Goal: Use online tool/utility: Utilize a website feature to perform a specific function

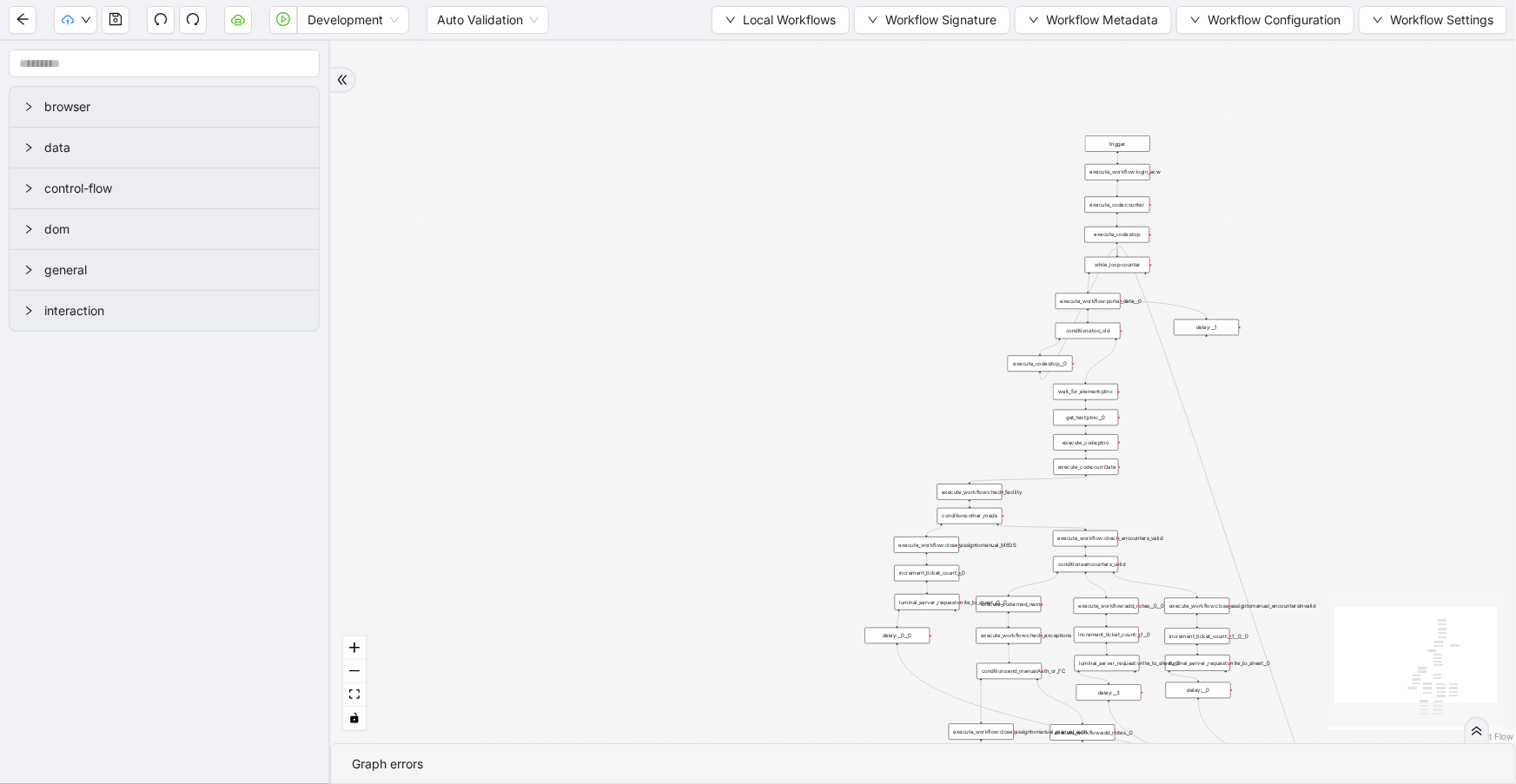
drag, startPoint x: 683, startPoint y: 260, endPoint x: 718, endPoint y: 544, distance: 286.1
click at [718, 544] on div "trigger execute_workflow:check_exceptions execute_workflow:add_notes__0 luminai…" at bounding box center [923, 392] width 1186 height 703
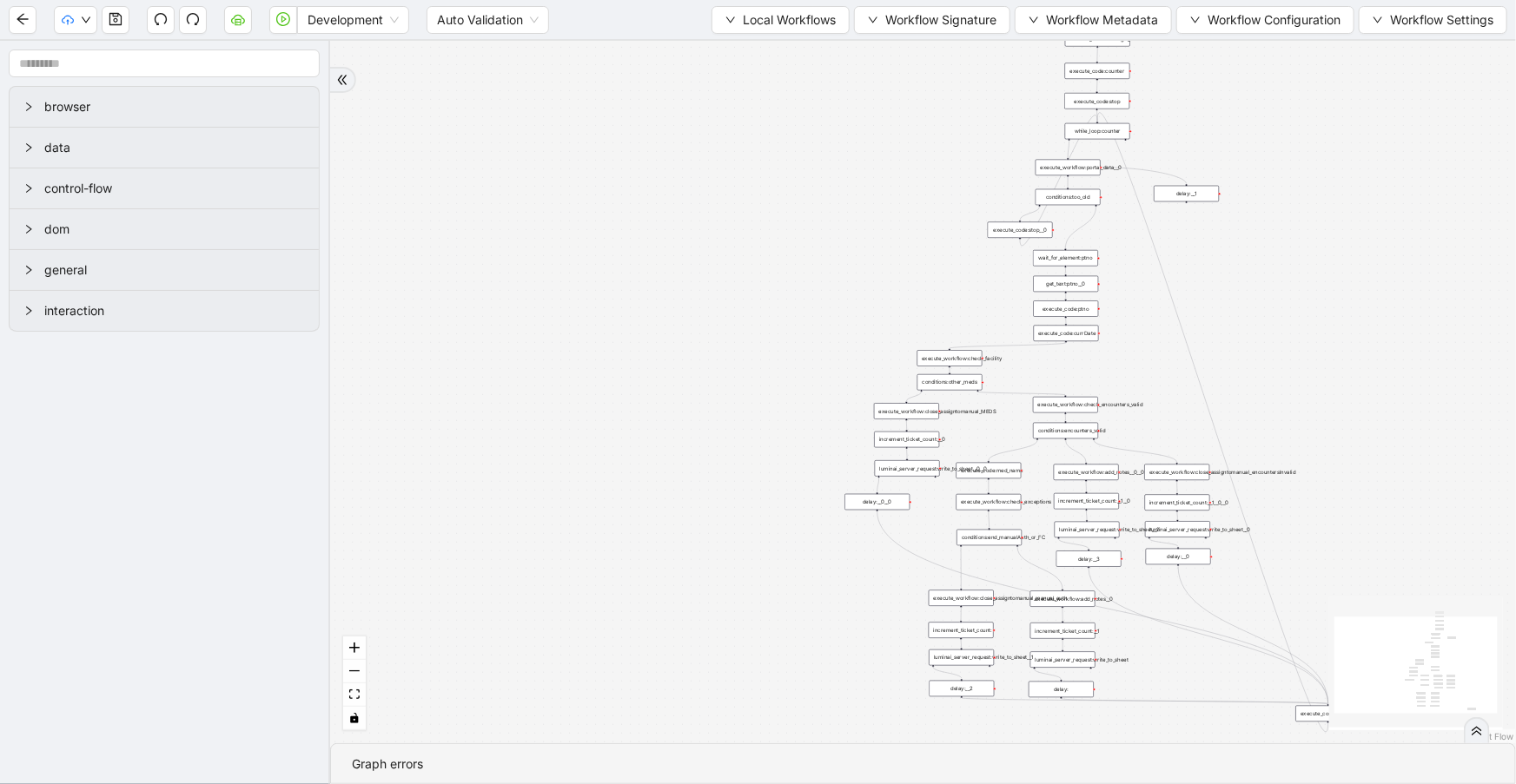
drag, startPoint x: 717, startPoint y: 504, endPoint x: 699, endPoint y: 398, distance: 107.5
click at [699, 398] on div "trigger execute_workflow:check_exceptions execute_workflow:add_notes__0 luminai…" at bounding box center [923, 392] width 1186 height 703
click at [808, 27] on span "Local Workflows" at bounding box center [789, 20] width 93 height 19
click at [816, 48] on span "Select" at bounding box center [774, 53] width 113 height 19
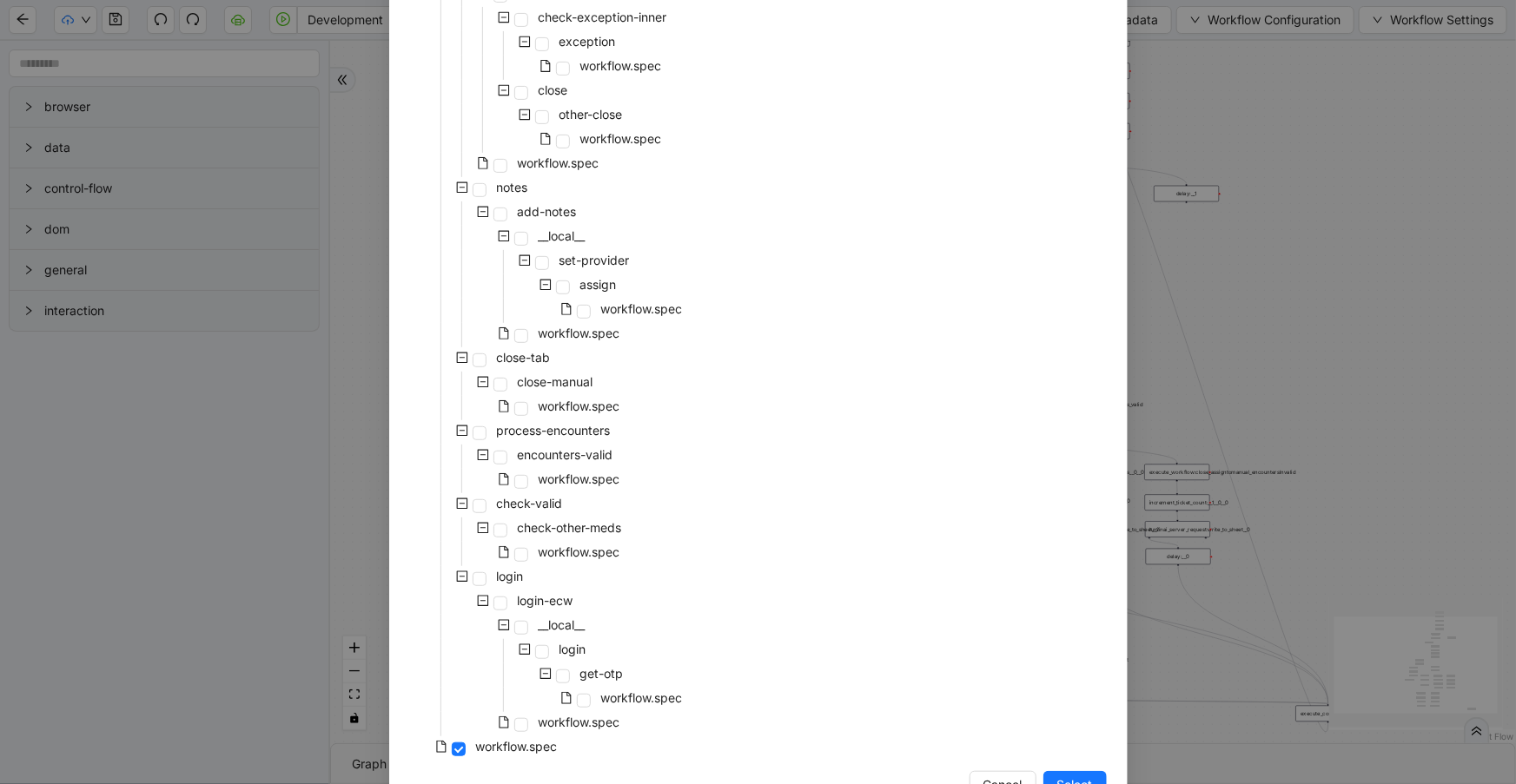
scroll to position [253, 0]
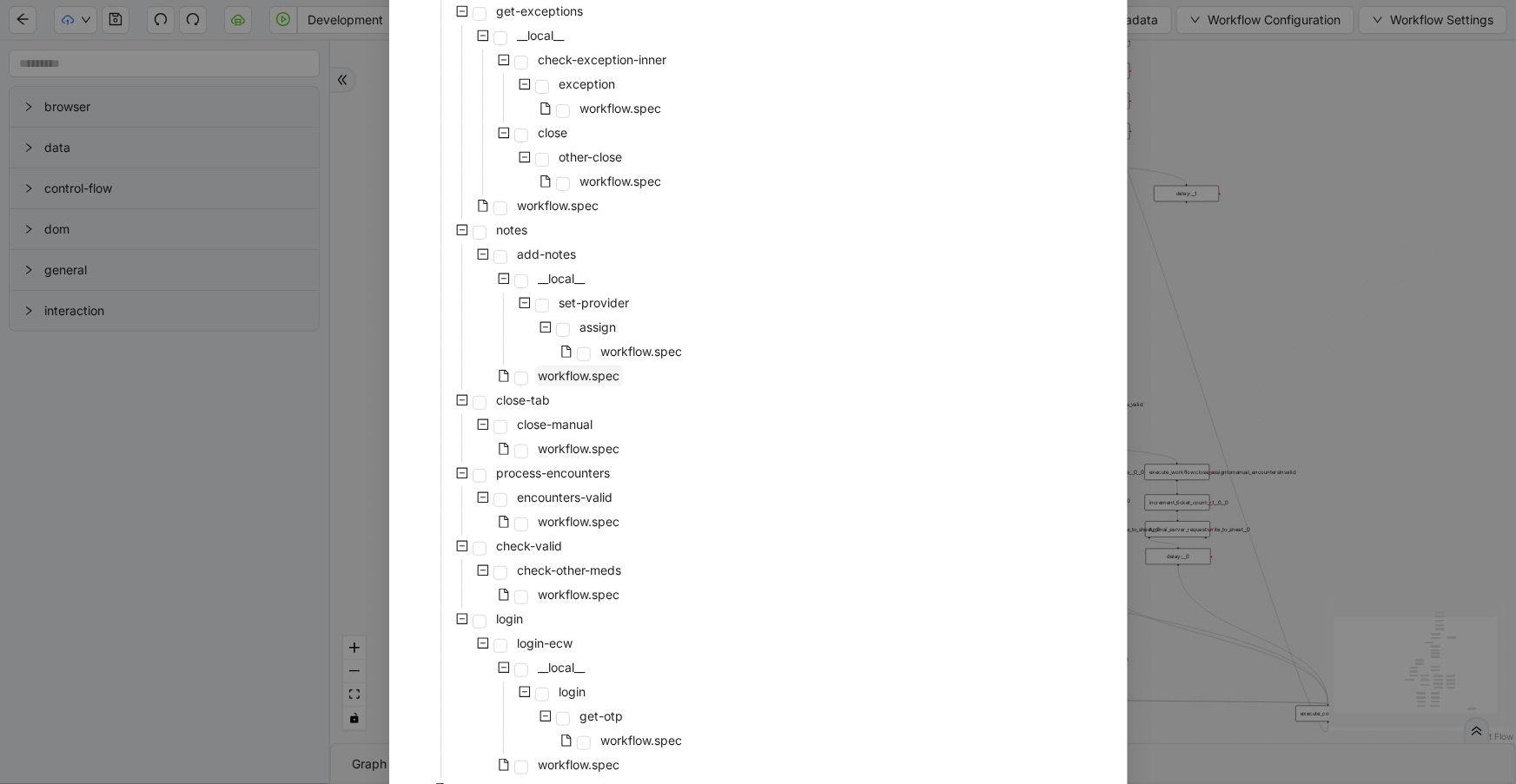
click at [596, 373] on span "workflow.spec" at bounding box center [579, 375] width 81 height 15
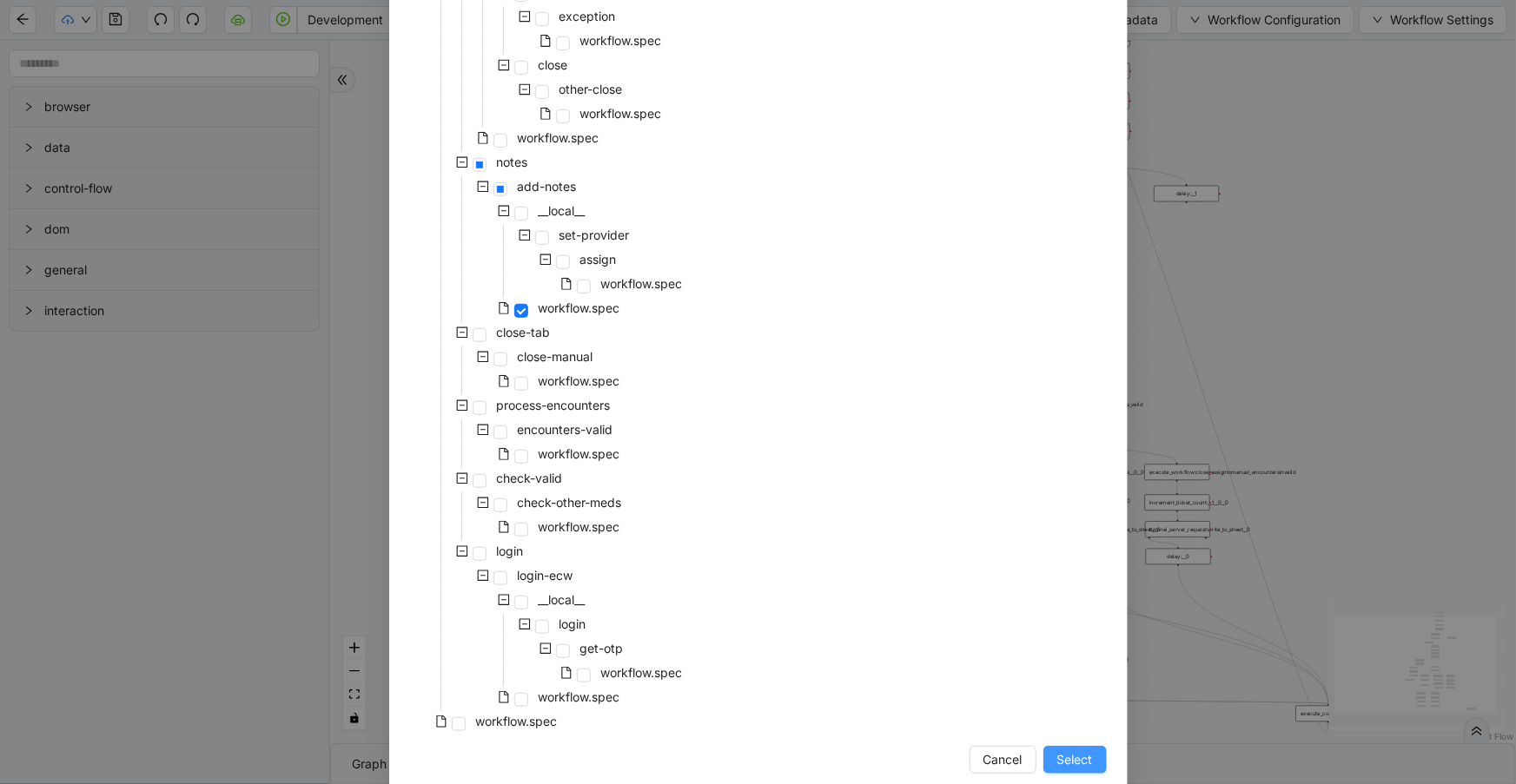
scroll to position [347, 0]
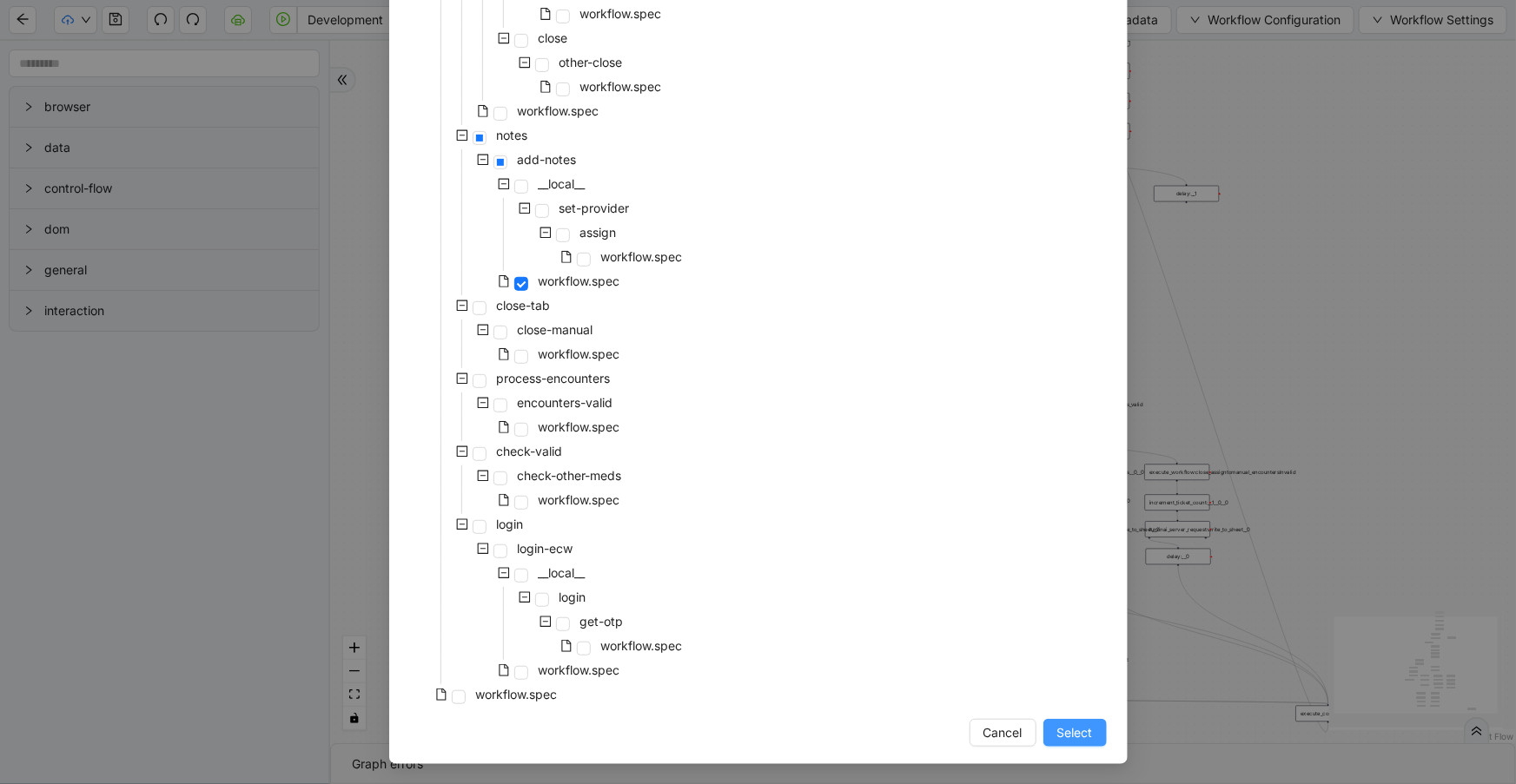
click at [1064, 737] on span "Select" at bounding box center [1075, 732] width 36 height 19
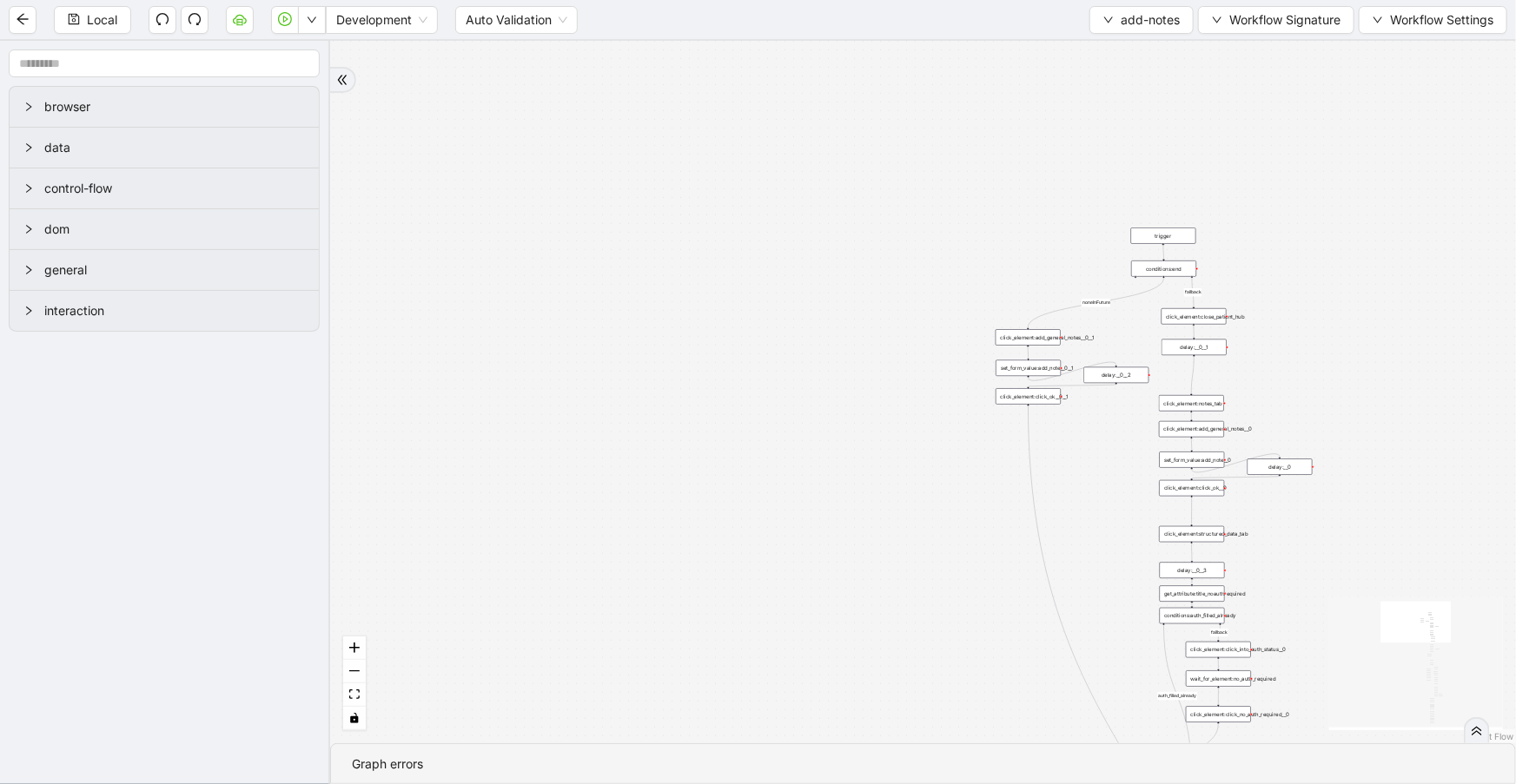
drag, startPoint x: 948, startPoint y: 502, endPoint x: 757, endPoint y: 216, distance: 343.9
click at [757, 216] on div "financial fallback noneInFuture fallback auth_filled_already fallback fc_filled…" at bounding box center [923, 392] width 1186 height 703
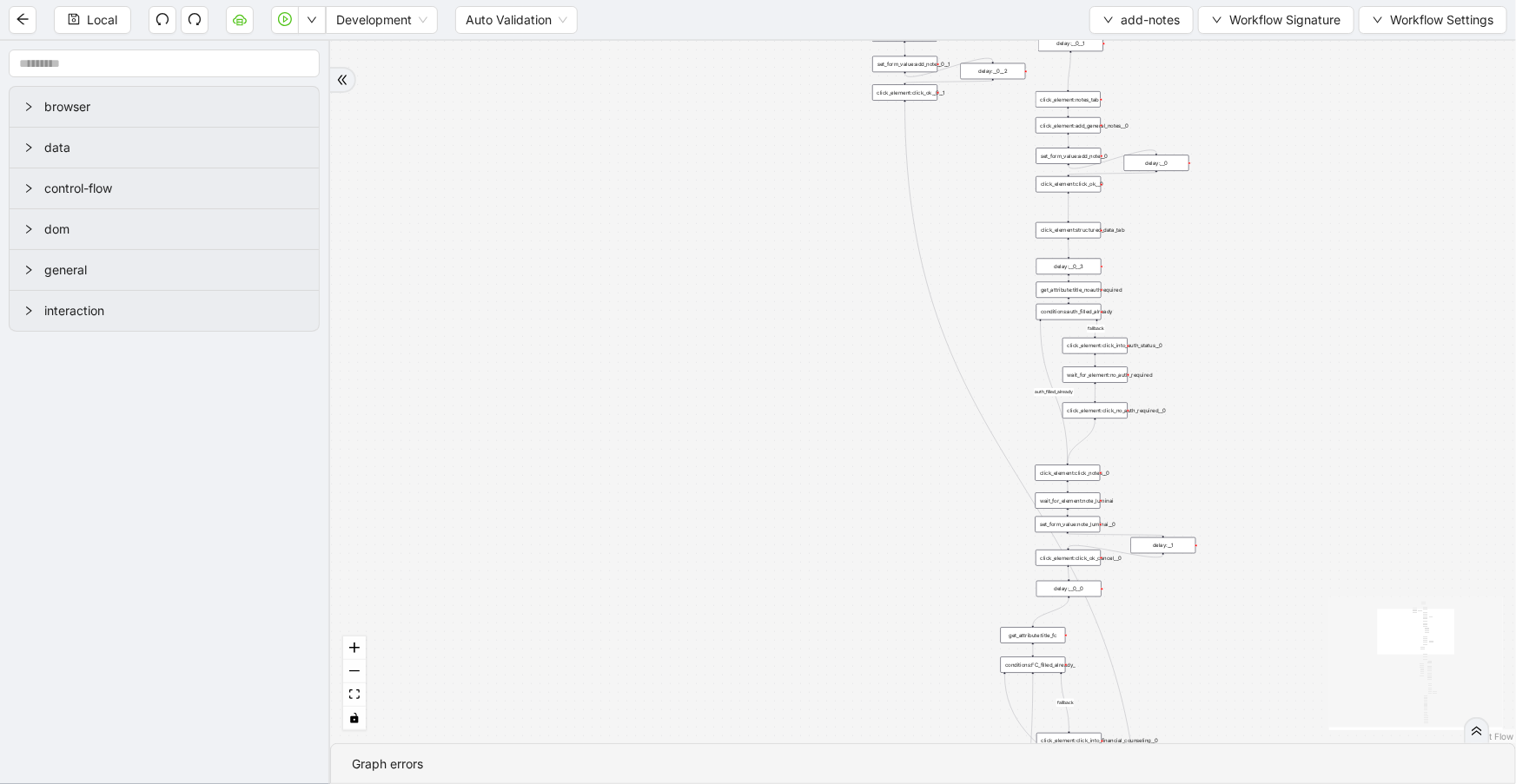
drag, startPoint x: 1330, startPoint y: 425, endPoint x: 1320, endPoint y: 325, distance: 100.5
click at [1320, 325] on div "financial fallback noneInFuture fallback auth_filled_already fallback fc_filled…" at bounding box center [923, 392] width 1186 height 703
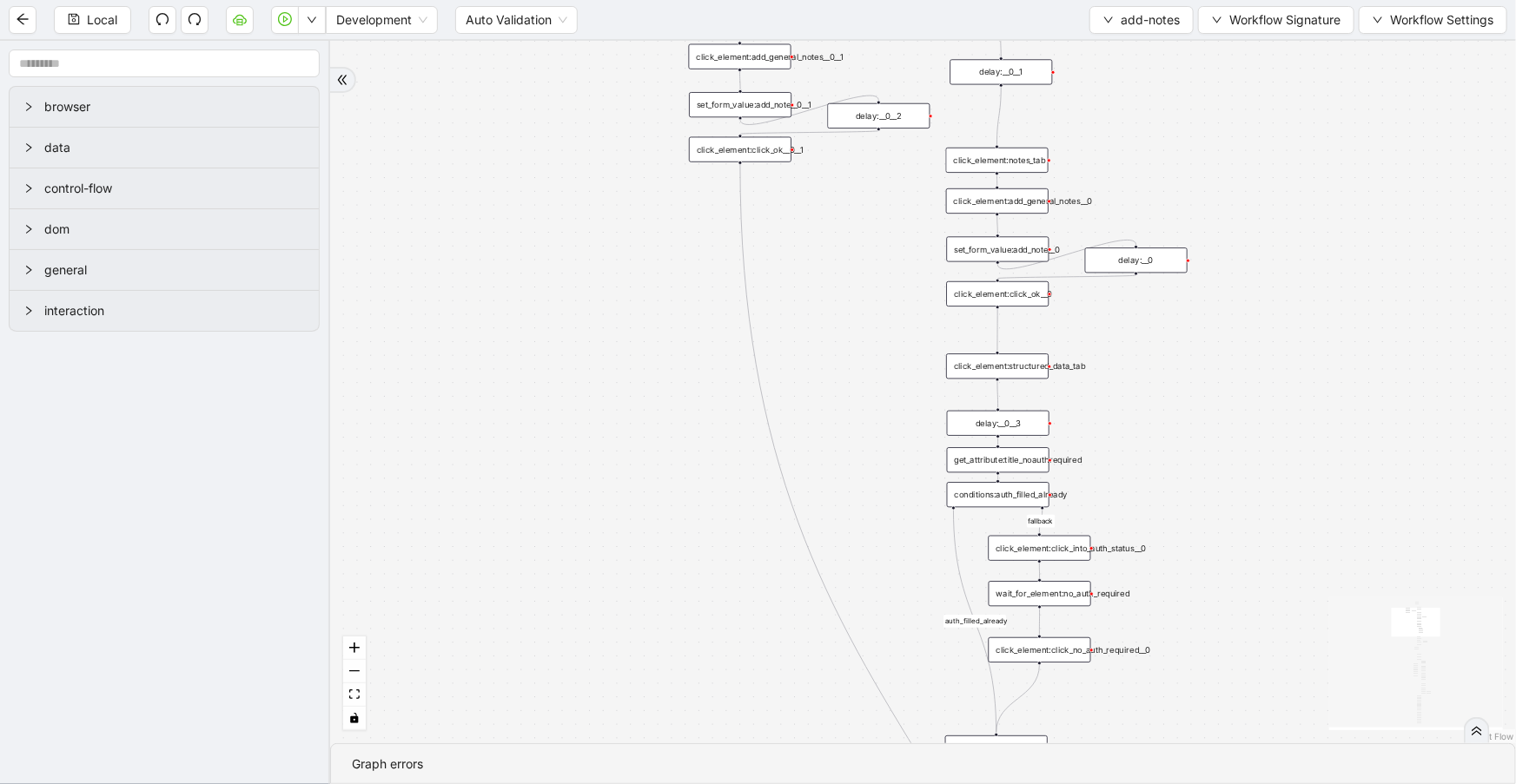
drag, startPoint x: 1185, startPoint y: 467, endPoint x: 1159, endPoint y: 718, distance: 252.3
click at [1159, 723] on div "financial fallback noneInFuture fallback auth_filled_already fallback fc_filled…" at bounding box center [923, 392] width 1186 height 703
click at [1071, 552] on div "click_element:click_into_auth_status__0" at bounding box center [1039, 545] width 103 height 25
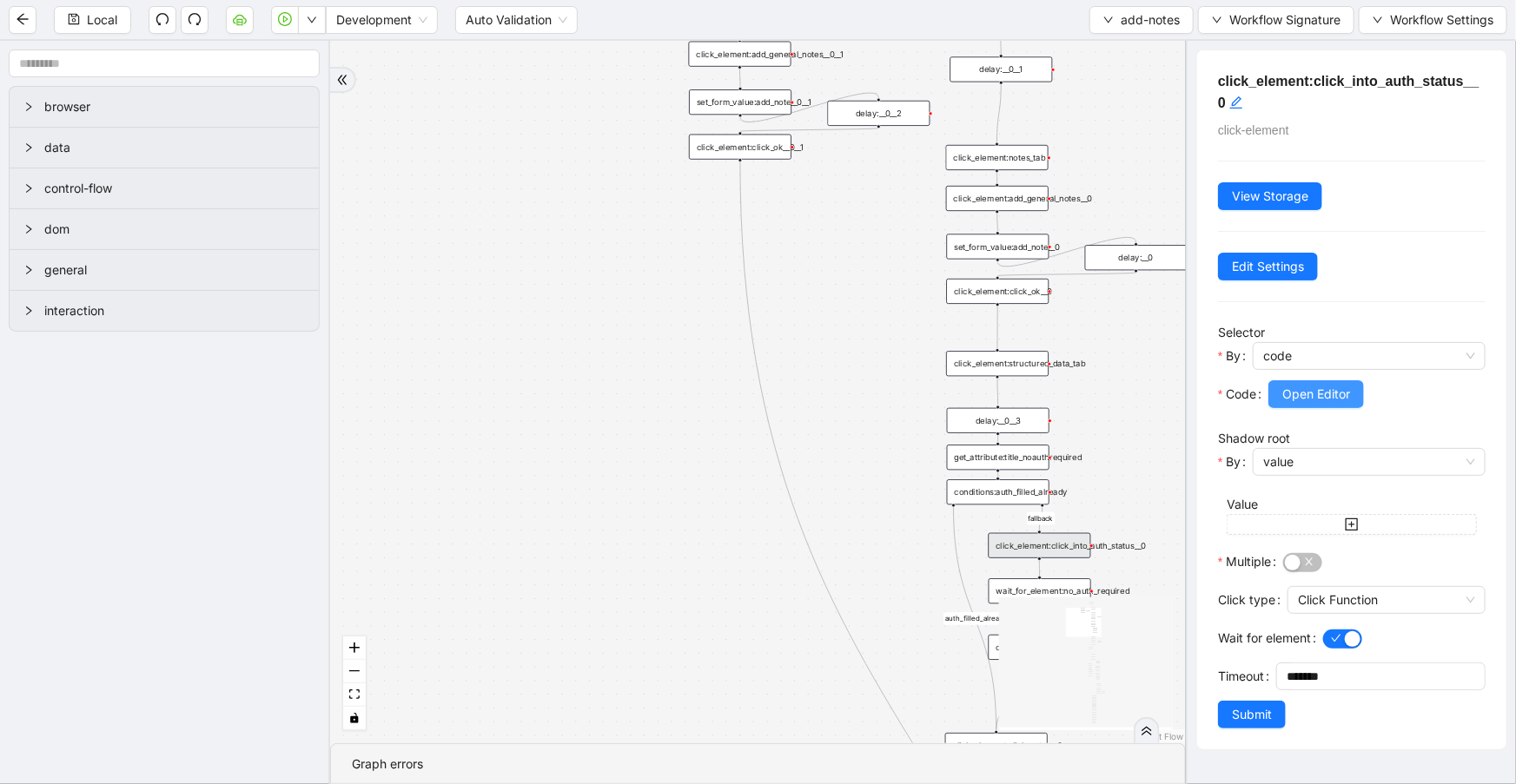
click at [1294, 400] on span "Open Editor" at bounding box center [1316, 393] width 68 height 19
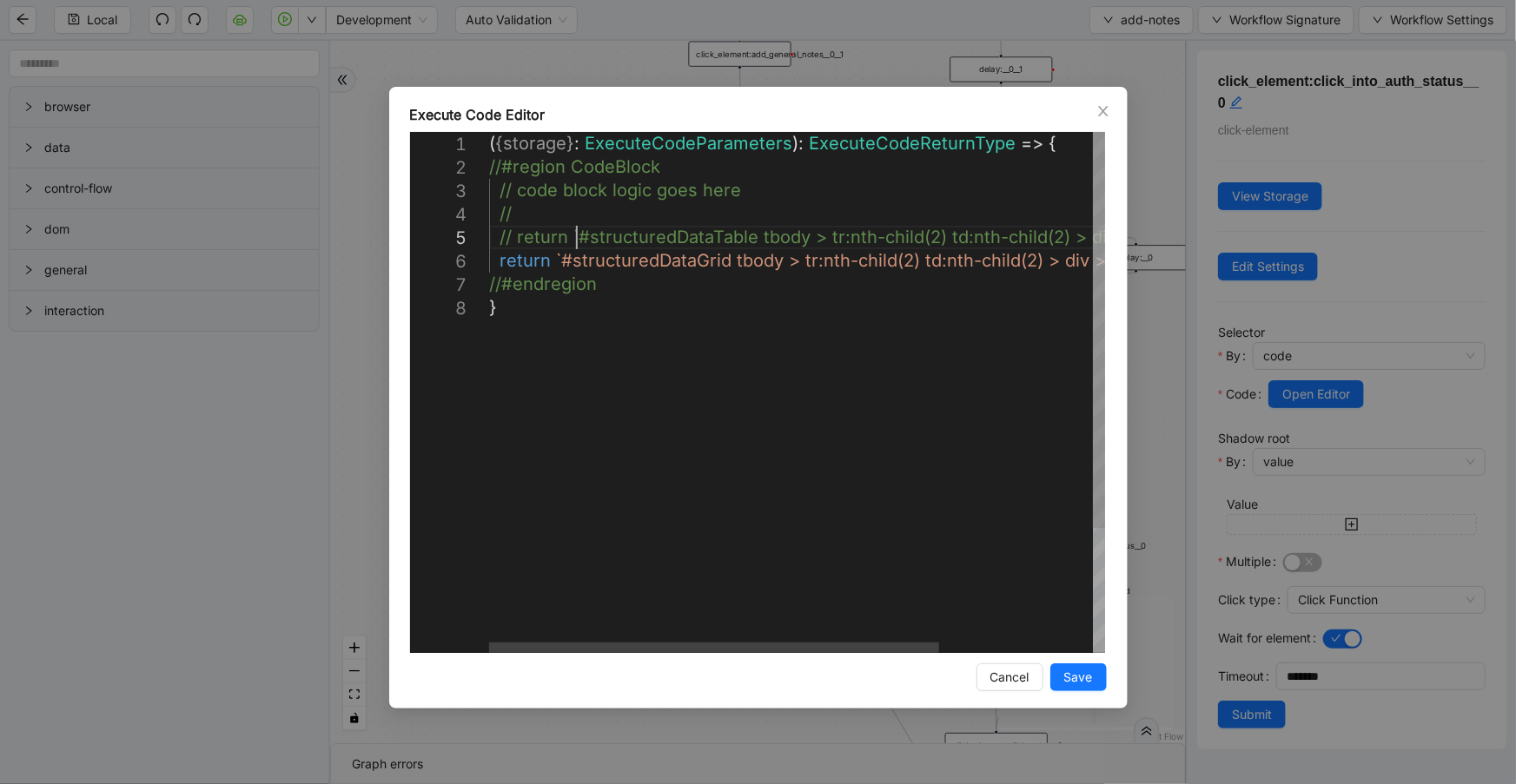
scroll to position [0, 9]
drag, startPoint x: 574, startPoint y: 238, endPoint x: 871, endPoint y: 244, distance: 297.1
